Goal: Information Seeking & Learning: Check status

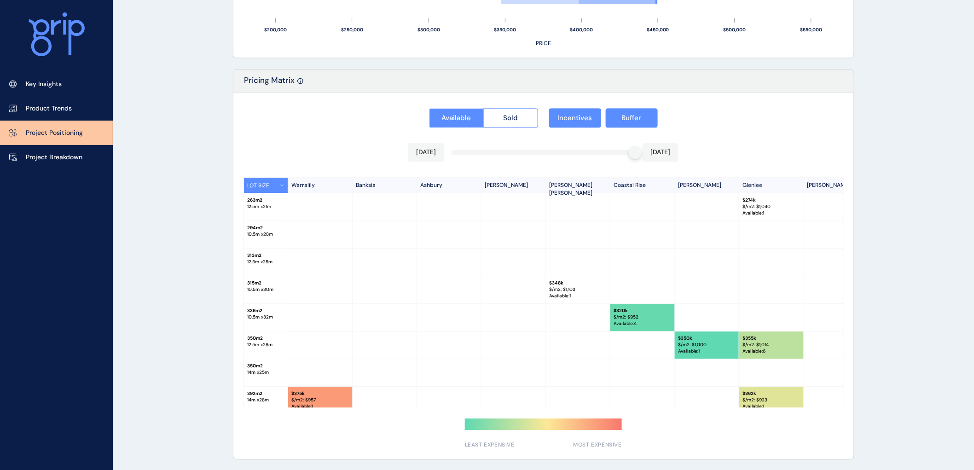
scroll to position [252, 0]
click at [58, 153] on p "Project Breakdown" at bounding box center [54, 157] width 57 height 9
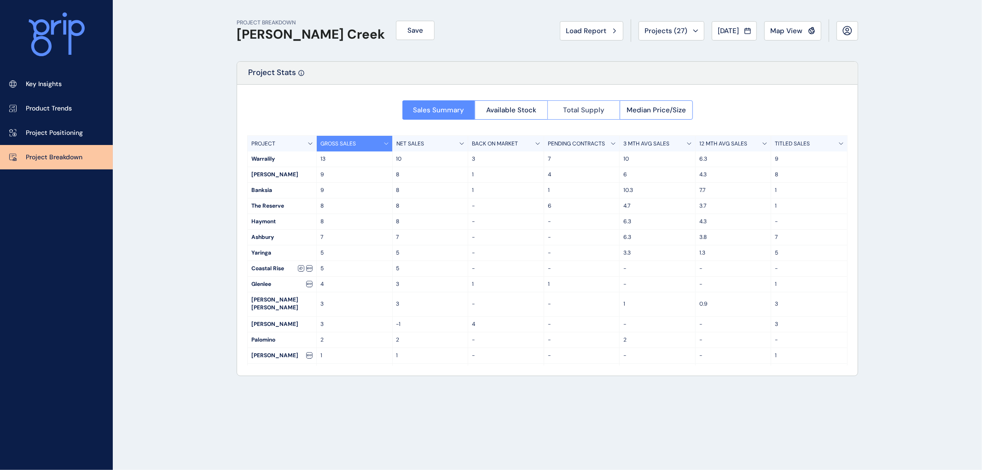
click at [591, 106] on span "Total Supply" at bounding box center [583, 109] width 41 height 9
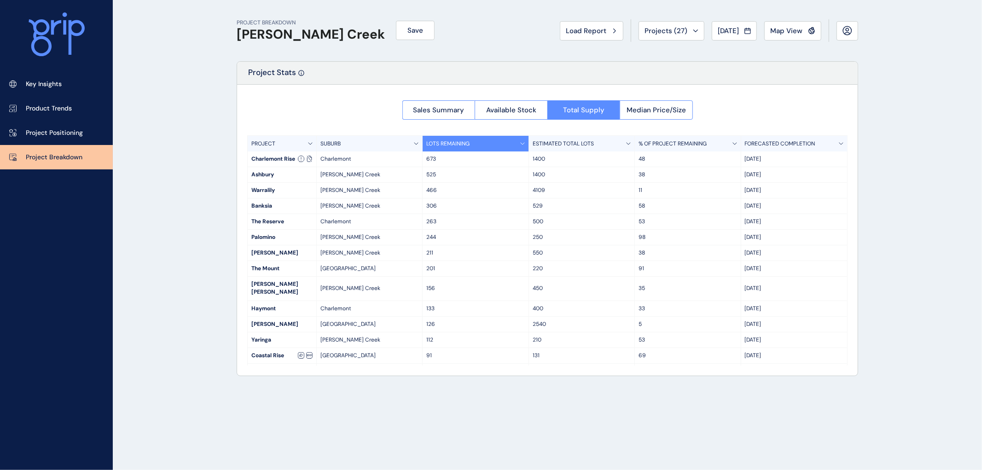
click at [441, 164] on div "673" at bounding box center [476, 158] width 106 height 15
click at [436, 158] on p "673" at bounding box center [475, 159] width 98 height 8
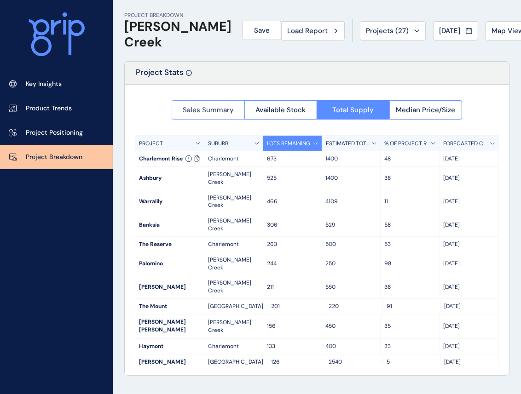
click at [195, 105] on span "Sales Summary" at bounding box center [208, 109] width 51 height 9
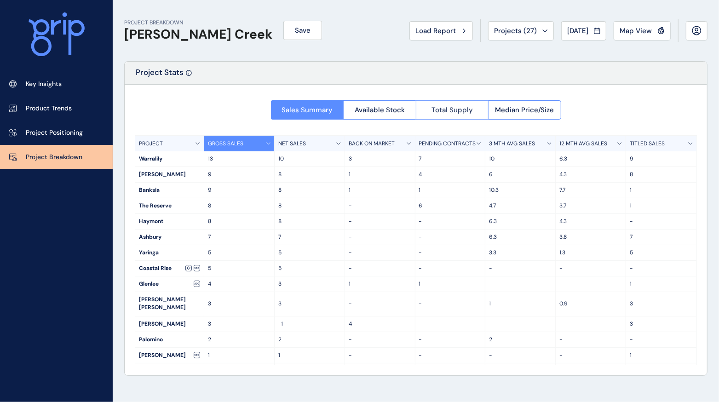
click at [463, 109] on span "Total Supply" at bounding box center [452, 109] width 41 height 9
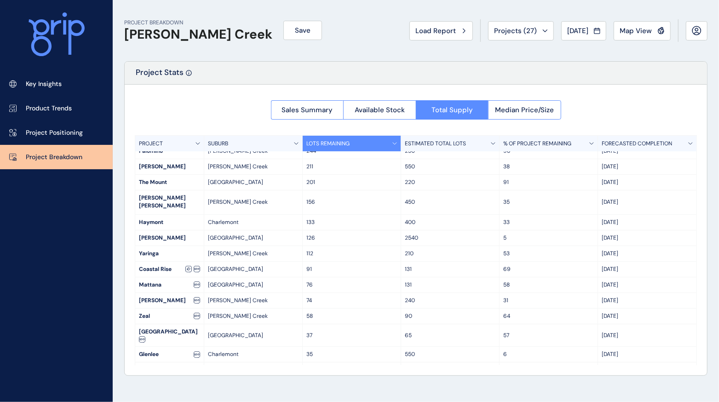
scroll to position [98, 0]
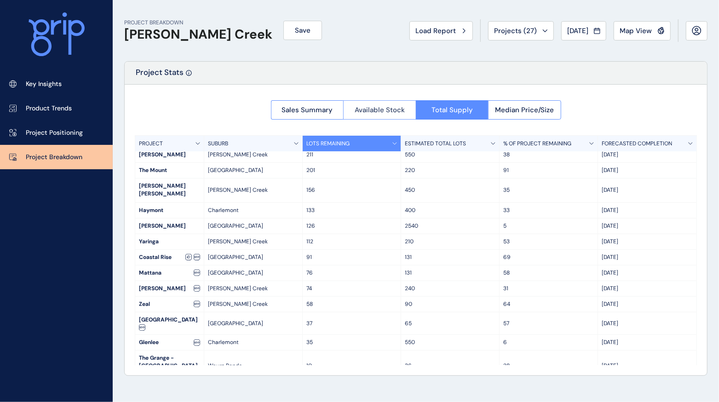
click at [378, 106] on span "Available Stock" at bounding box center [380, 109] width 50 height 9
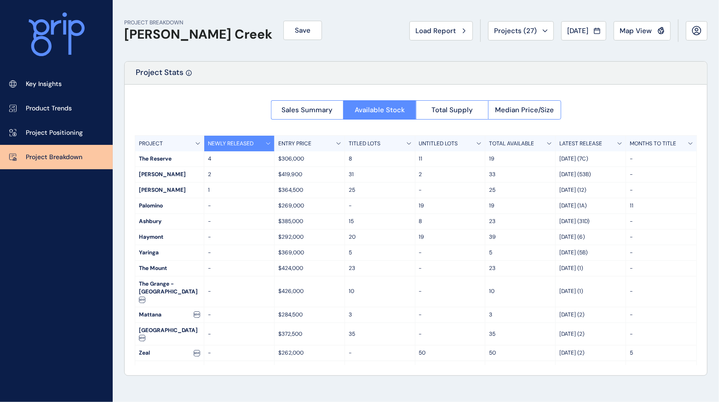
scroll to position [0, 0]
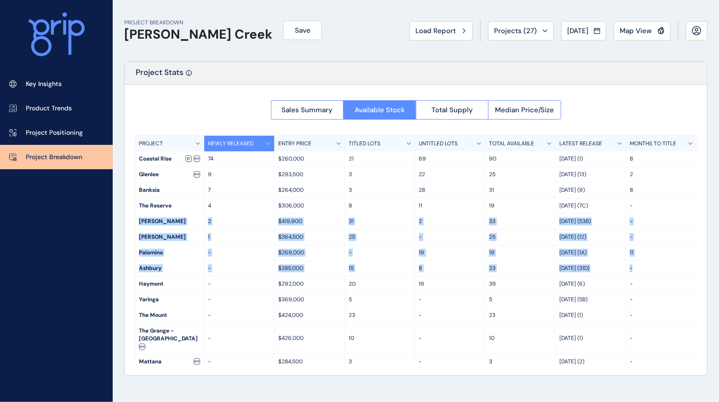
drag, startPoint x: 697, startPoint y: 210, endPoint x: 699, endPoint y: 267, distance: 57.1
click at [699, 267] on div "Sales Summary Available Stock Total Supply Median Price/Size PROJECT NEWLY RELE…" at bounding box center [416, 230] width 583 height 291
click at [699, 258] on div "Sales Summary Available Stock Total Supply Median Price/Size PROJECT NEWLY RELE…" at bounding box center [416, 230] width 583 height 291
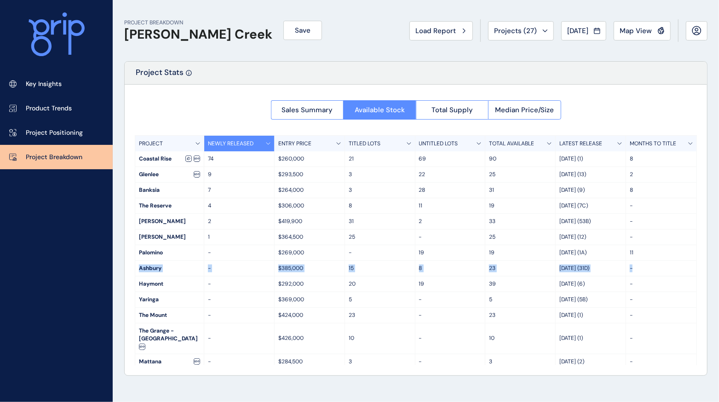
drag, startPoint x: 694, startPoint y: 255, endPoint x: 695, endPoint y: 263, distance: 8.9
click at [695, 263] on div "PROJECT NEWLY RELEASED ENTRY PRICE TITLED LOTS UNTITLED LOTS TOTAL AVAILABLE LA…" at bounding box center [416, 250] width 562 height 230
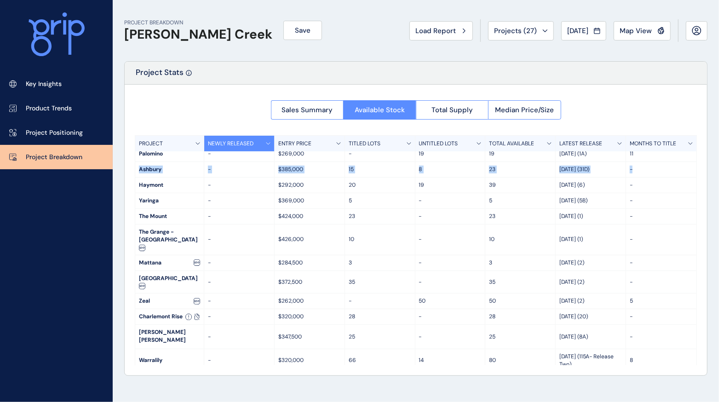
scroll to position [106, 0]
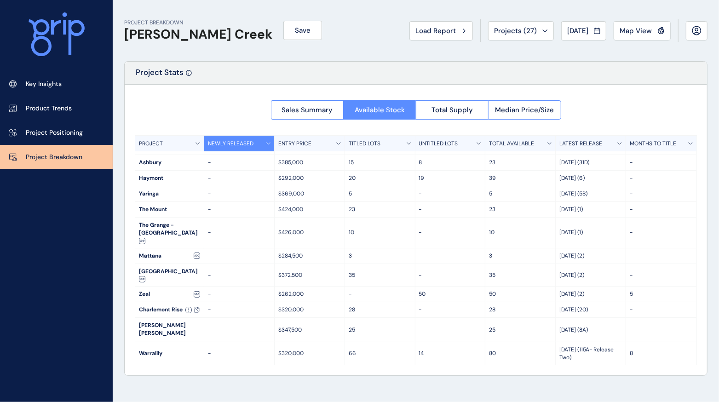
click at [674, 273] on p "-" at bounding box center [661, 276] width 63 height 8
click at [298, 104] on button "Sales Summary" at bounding box center [307, 109] width 73 height 19
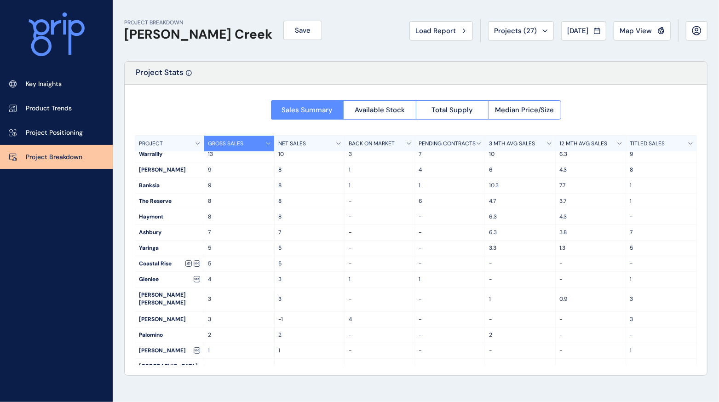
scroll to position [0, 0]
